Goal: Task Accomplishment & Management: Use online tool/utility

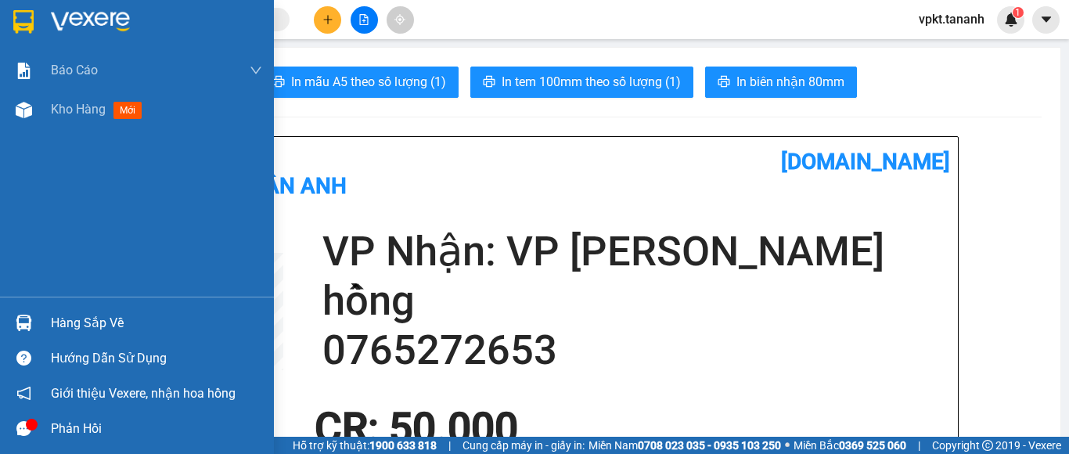
click at [21, 20] on img at bounding box center [23, 21] width 20 height 23
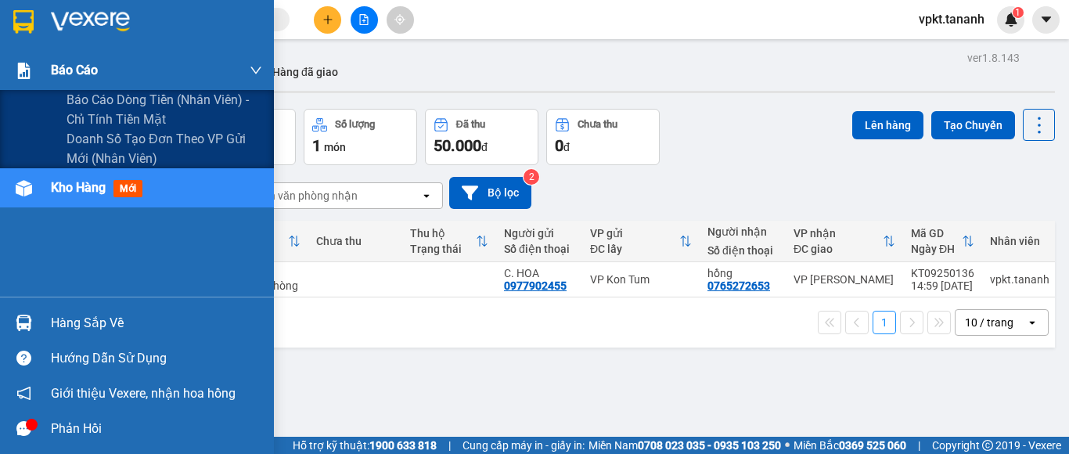
click at [80, 66] on span "Báo cáo" at bounding box center [74, 70] width 47 height 20
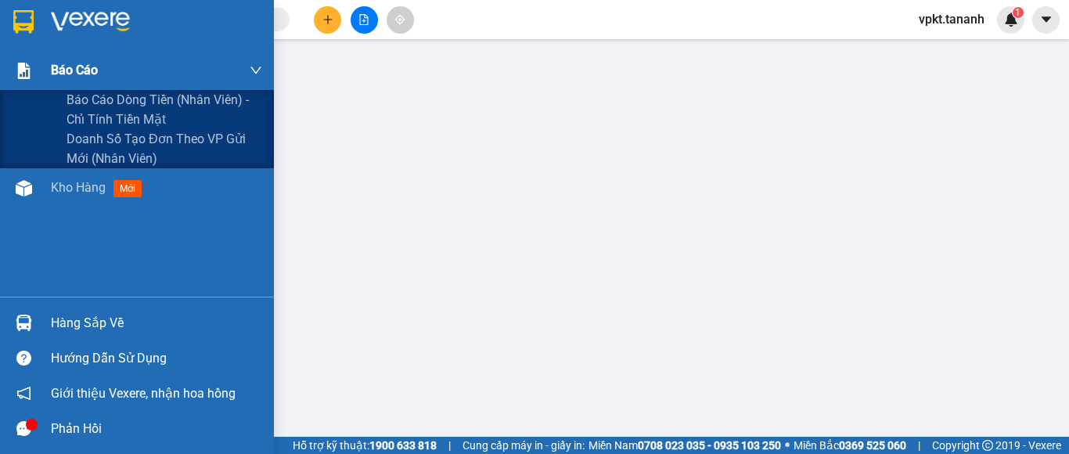
click at [74, 63] on span "Báo cáo" at bounding box center [74, 70] width 47 height 20
click at [251, 63] on div "Báo cáo" at bounding box center [156, 70] width 211 height 39
click at [144, 141] on span "Doanh số tạo đơn theo VP gửi mới (nhân viên)" at bounding box center [165, 148] width 196 height 39
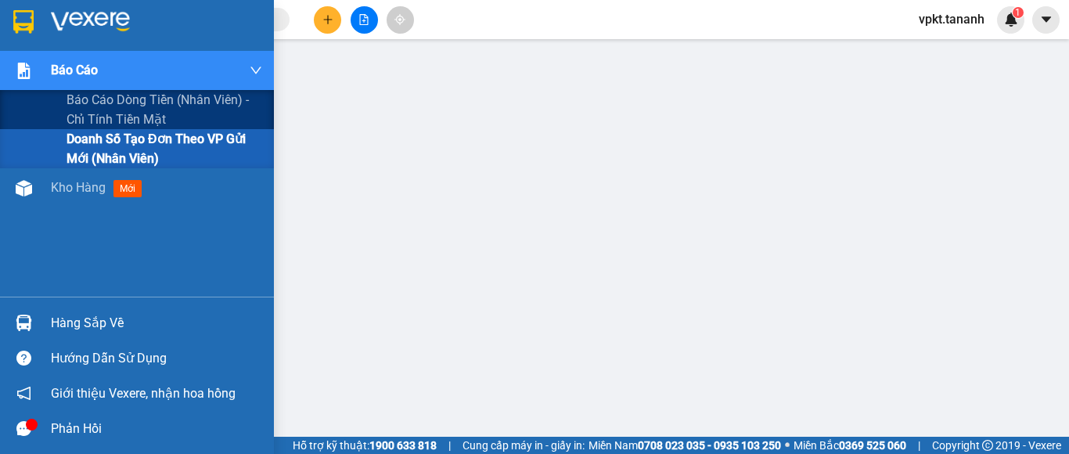
click at [136, 153] on span "Doanh số tạo đơn theo VP gửi mới (nhân viên)" at bounding box center [165, 148] width 196 height 39
click at [128, 146] on span "Doanh số tạo đơn theo VP gửi mới (nhân viên)" at bounding box center [165, 148] width 196 height 39
click at [53, 64] on span "Báo cáo" at bounding box center [74, 70] width 47 height 20
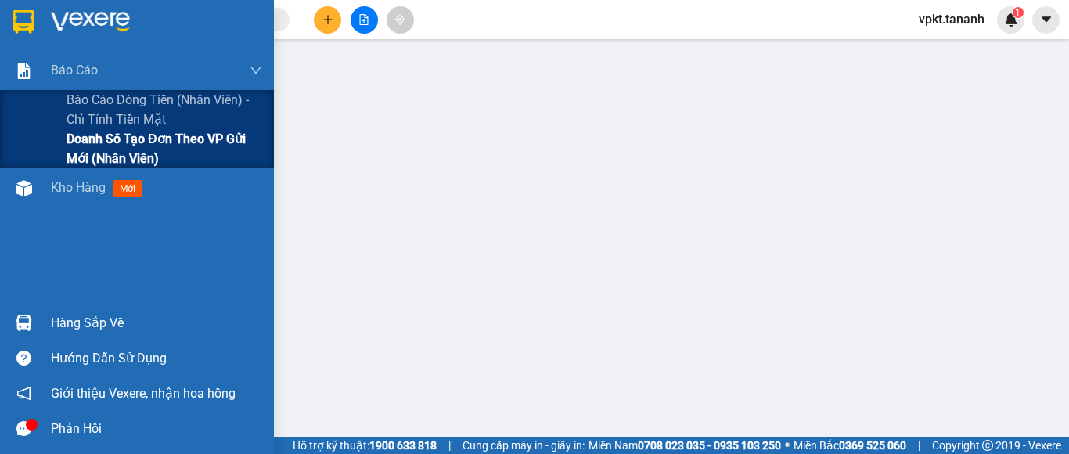
click at [108, 144] on span "Doanh số tạo đơn theo VP gửi mới (nhân viên)" at bounding box center [165, 148] width 196 height 39
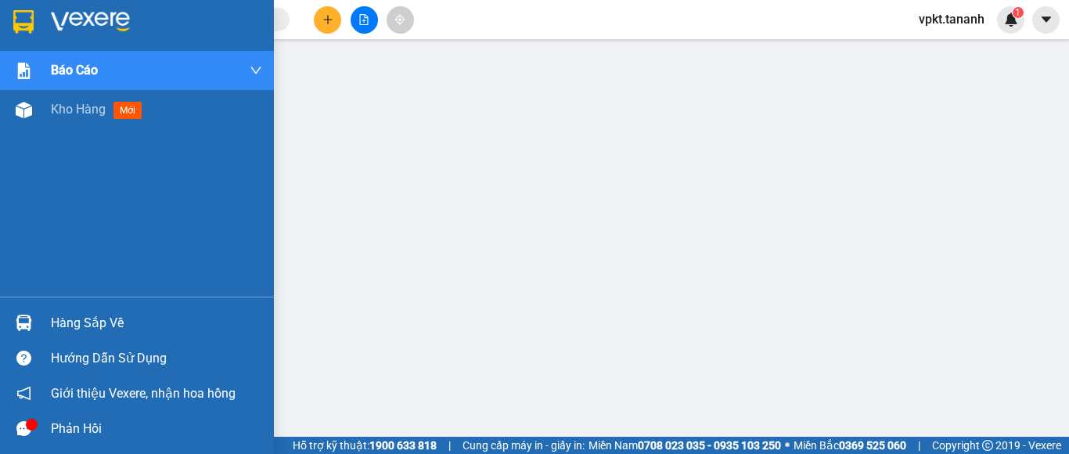
click at [20, 20] on img at bounding box center [23, 21] width 20 height 23
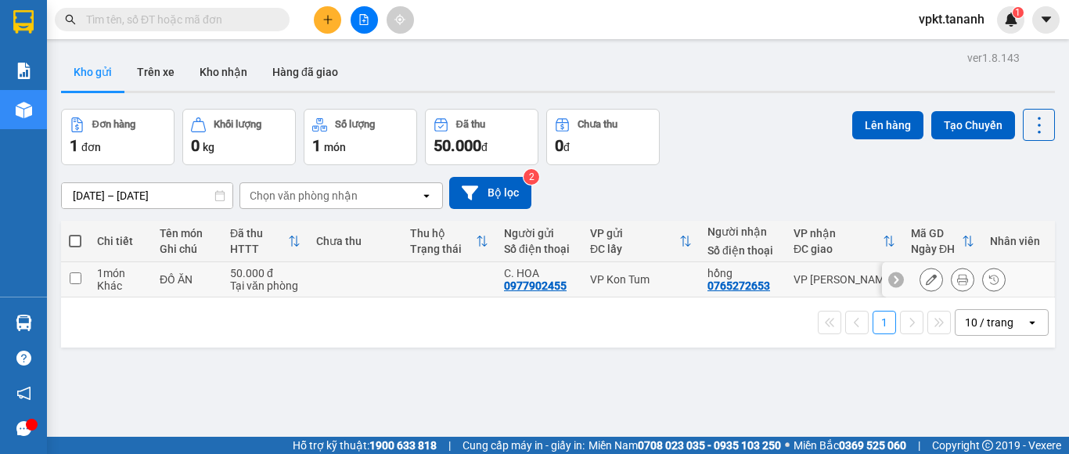
click at [74, 278] on input "checkbox" at bounding box center [76, 278] width 12 height 12
checkbox input "true"
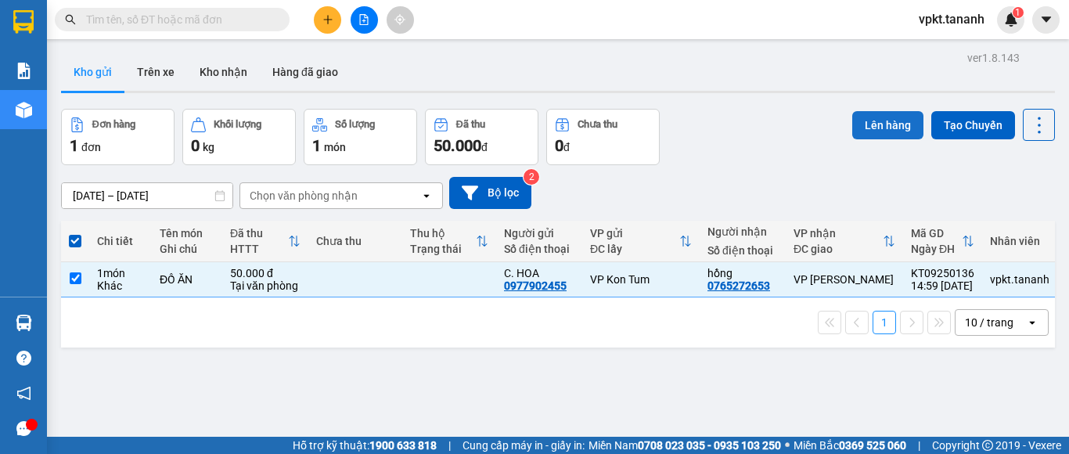
click at [855, 130] on button "Lên hàng" at bounding box center [887, 125] width 71 height 28
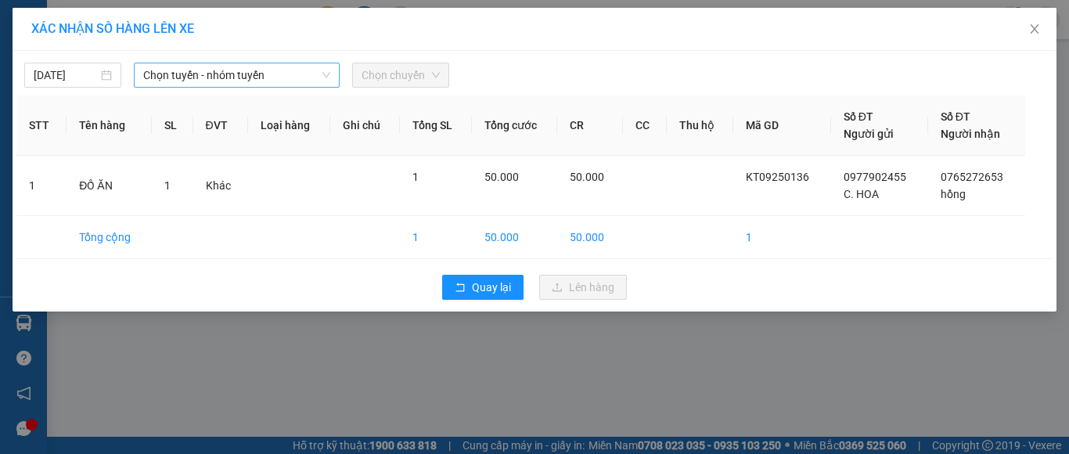
click at [325, 74] on icon "down" at bounding box center [326, 74] width 9 height 9
click at [329, 71] on icon "down" at bounding box center [326, 74] width 9 height 9
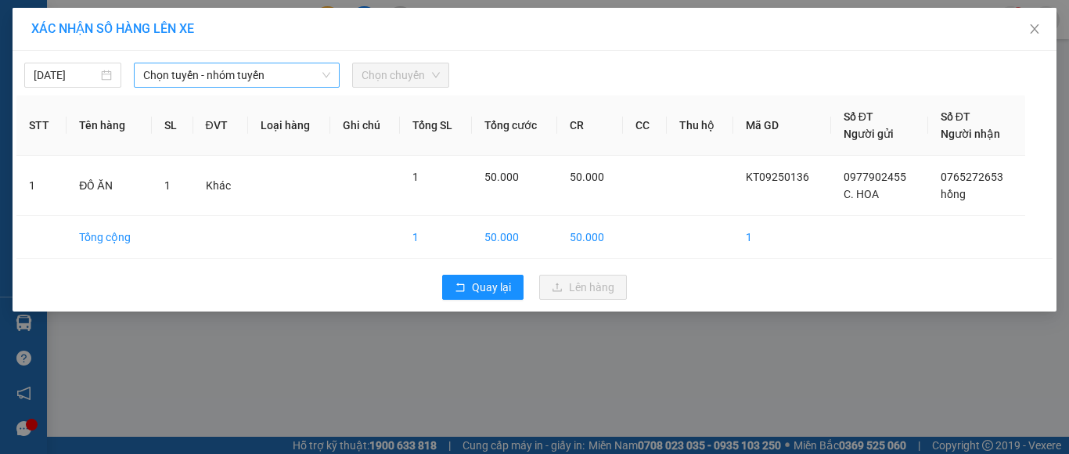
click at [322, 67] on span "Chọn tuyến - nhóm tuyến" at bounding box center [236, 74] width 187 height 23
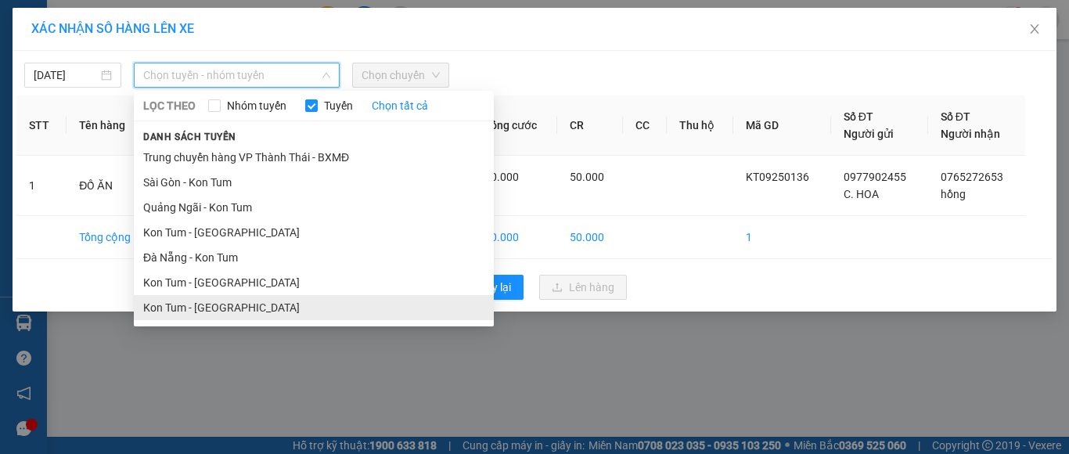
click at [194, 306] on li "Kon Tum - [GEOGRAPHIC_DATA]" at bounding box center [314, 307] width 360 height 25
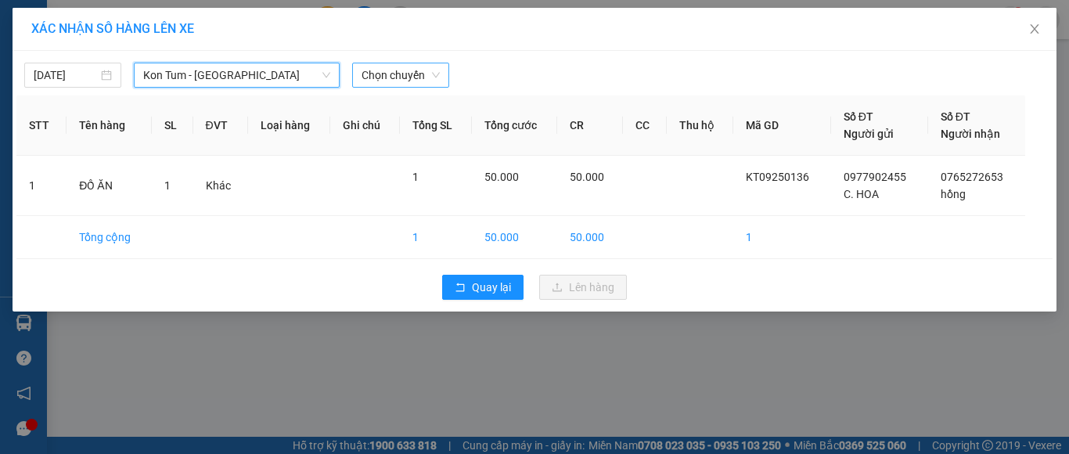
click at [439, 73] on span "Chọn chuyến" at bounding box center [401, 74] width 78 height 23
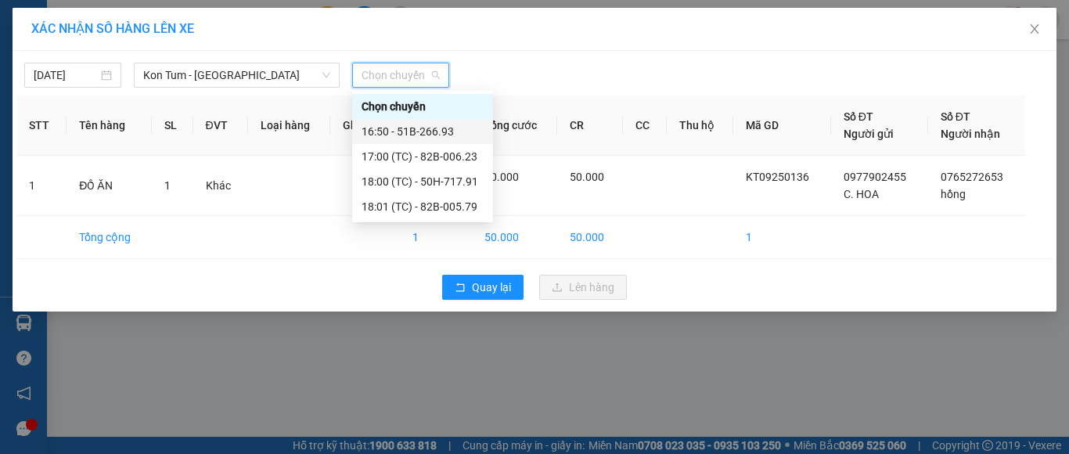
click at [427, 130] on div "16:50 - 51B-266.93" at bounding box center [423, 131] width 122 height 17
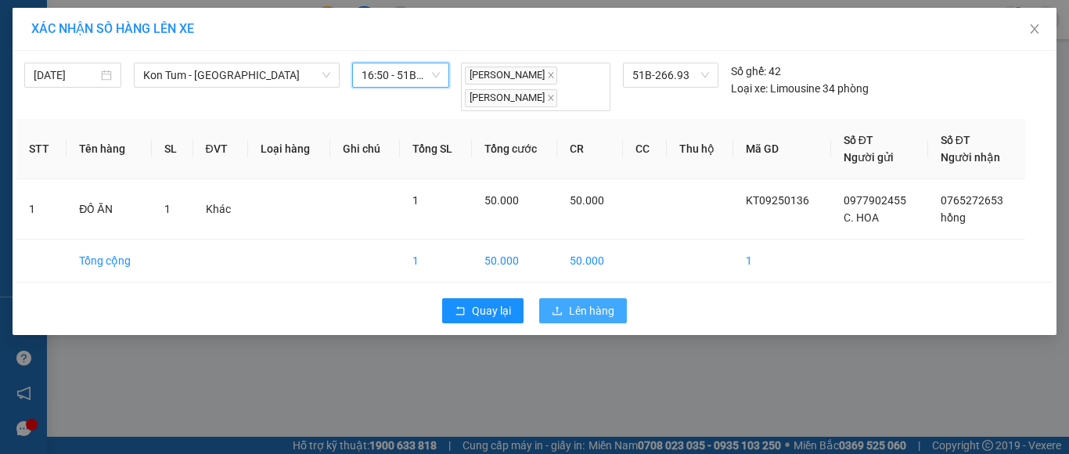
click at [562, 310] on icon "upload" at bounding box center [557, 310] width 11 height 11
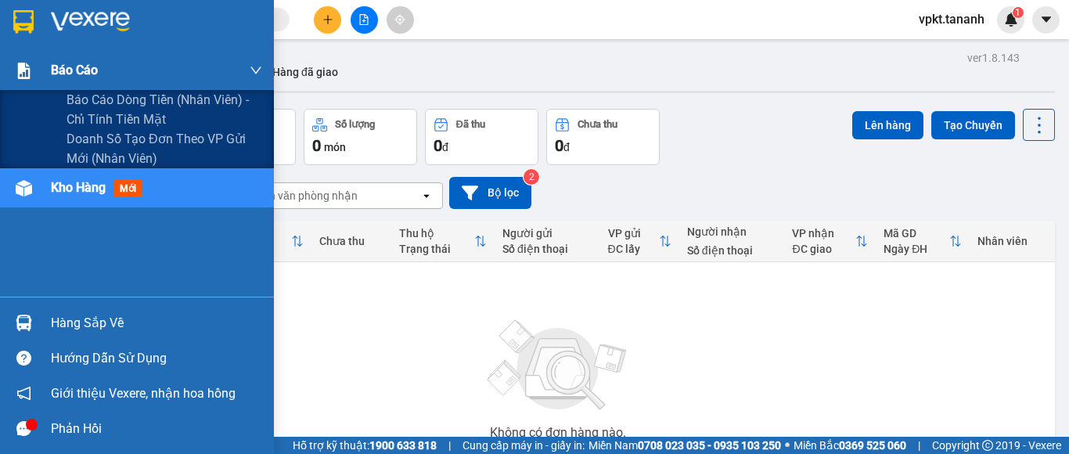
click at [52, 73] on span "Báo cáo" at bounding box center [74, 70] width 47 height 20
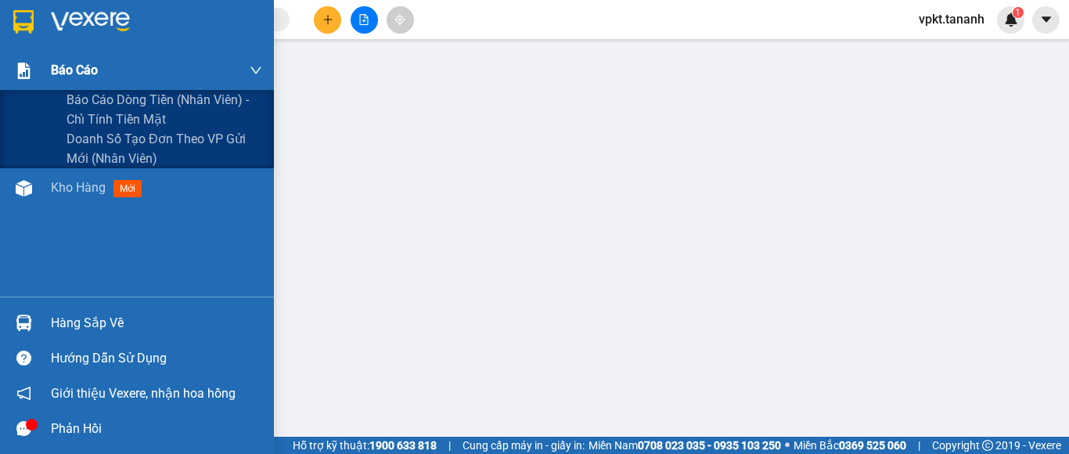
click at [262, 64] on div "Báo cáo" at bounding box center [137, 70] width 274 height 39
click at [182, 136] on span "Doanh số tạo đơn theo VP gửi mới (nhân viên)" at bounding box center [165, 148] width 196 height 39
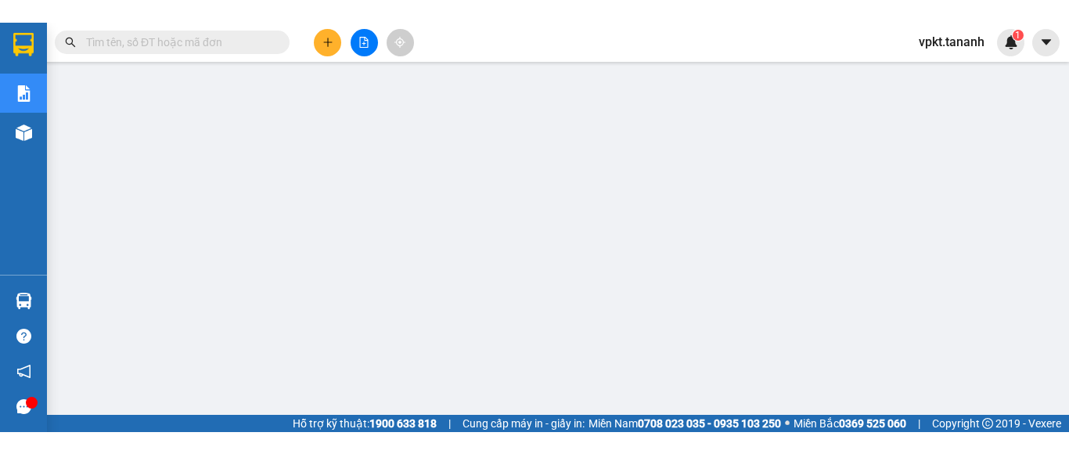
scroll to position [54, 0]
